Goal: Task Accomplishment & Management: Manage account settings

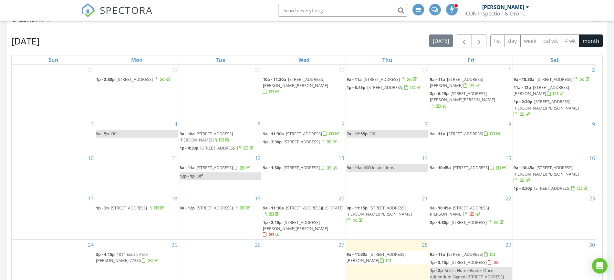
scroll to position [38, 0]
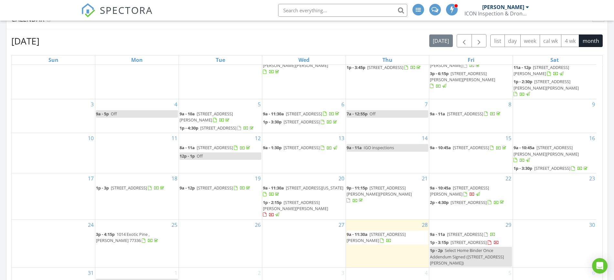
click at [384, 232] on span "4043 Underwood St, Houston 77025" at bounding box center [375, 238] width 59 height 12
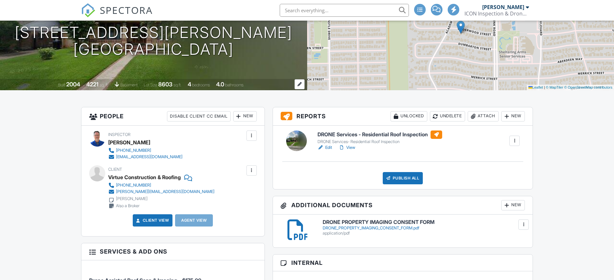
scroll to position [40, 0]
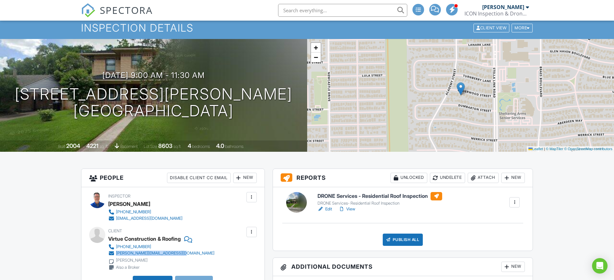
drag, startPoint x: 194, startPoint y: 251, endPoint x: 116, endPoint y: 254, distance: 77.8
click at [116, 254] on div "832-731-7613 michael@virtueconstruction.net Michael Serna Also a Broker" at bounding box center [163, 257] width 111 height 27
copy div "michael@virtueconstruction.net"
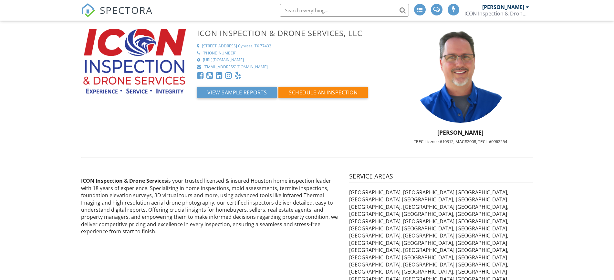
drag, startPoint x: 0, startPoint y: 0, endPoint x: 117, endPoint y: 8, distance: 117.4
click at [117, 8] on span "SPECTORA" at bounding box center [126, 10] width 53 height 14
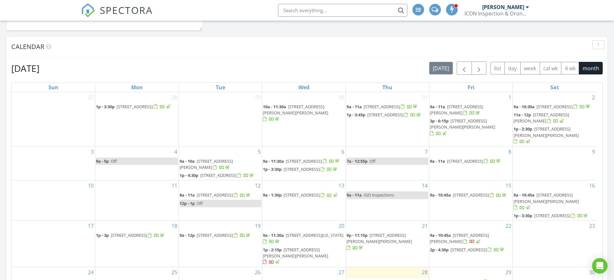
scroll to position [444, 0]
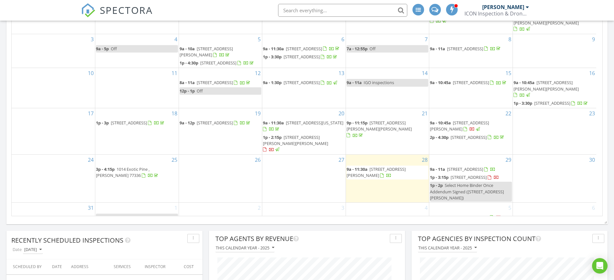
click at [465, 180] on span "11027 Oakcenter Dr, Houston 77072" at bounding box center [468, 178] width 36 height 6
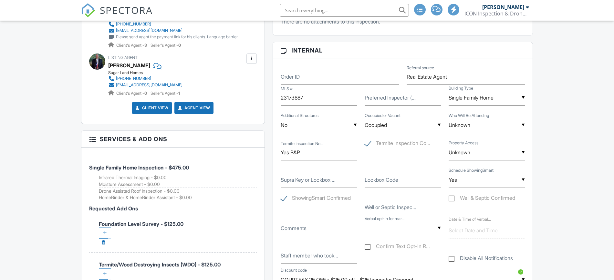
scroll to position [323, 0]
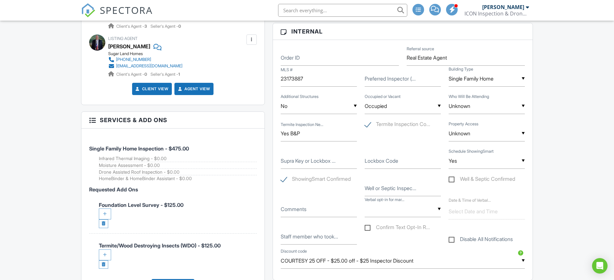
click at [374, 163] on label "Lockbox Code" at bounding box center [381, 160] width 34 height 7
click at [374, 163] on input "Lockbox Code" at bounding box center [402, 161] width 76 height 16
type input "3484"
